Goal: Information Seeking & Learning: Learn about a topic

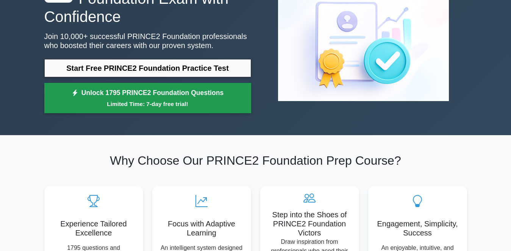
scroll to position [63, 0]
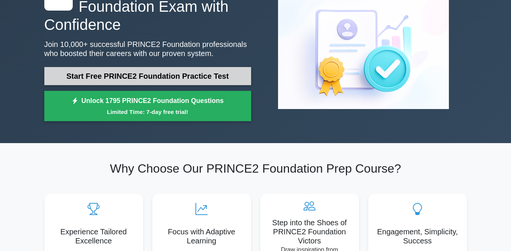
click at [120, 70] on link "Start Free PRINCE2 Foundation Practice Test" at bounding box center [147, 76] width 207 height 18
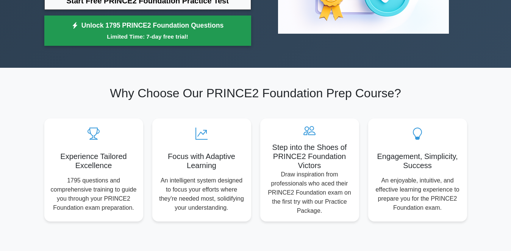
scroll to position [139, 0]
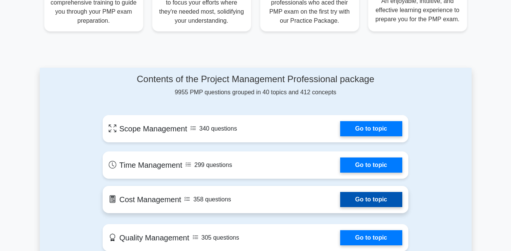
scroll to position [303, 0]
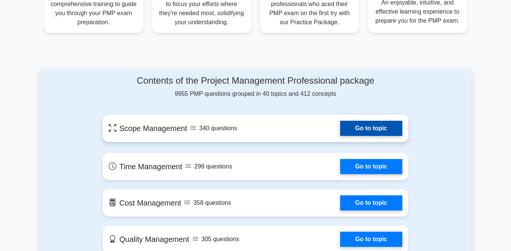
click at [373, 132] on link "Go to topic" at bounding box center [371, 128] width 62 height 15
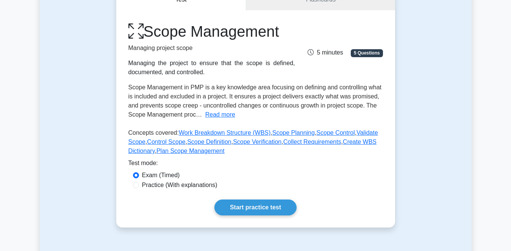
scroll to position [88, 0]
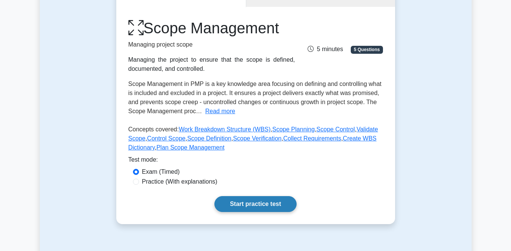
click at [241, 203] on link "Start practice test" at bounding box center [255, 204] width 82 height 16
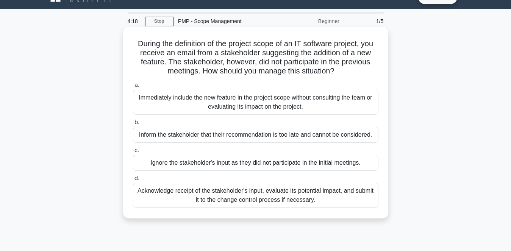
scroll to position [63, 0]
